Goal: Task Accomplishment & Management: Use online tool/utility

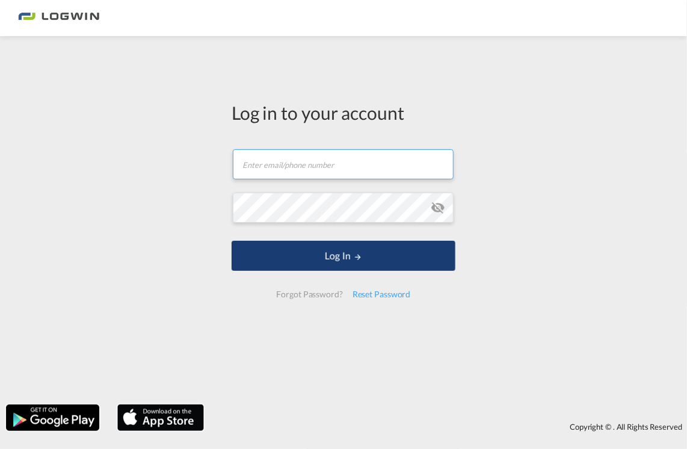
type input "[EMAIL_ADDRESS][DOMAIN_NAME]"
click at [327, 259] on button "Log In" at bounding box center [344, 256] width 224 height 30
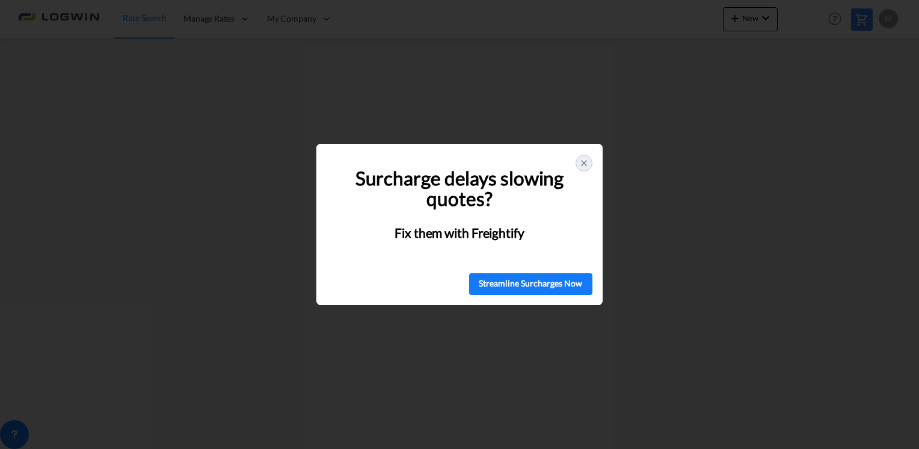
click at [587, 162] on icon at bounding box center [584, 163] width 10 height 10
